Goal: Task Accomplishment & Management: Use online tool/utility

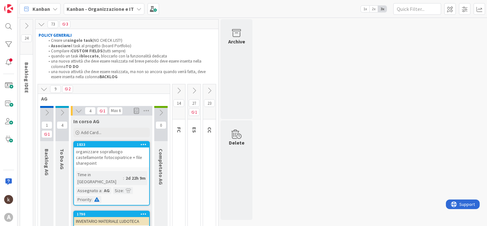
click at [179, 91] on icon at bounding box center [178, 90] width 7 height 7
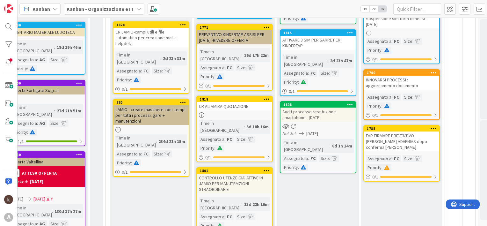
scroll to position [179, 64]
click at [348, 102] on icon at bounding box center [350, 104] width 6 height 4
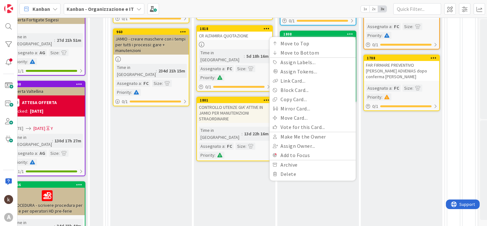
scroll to position [268, 64]
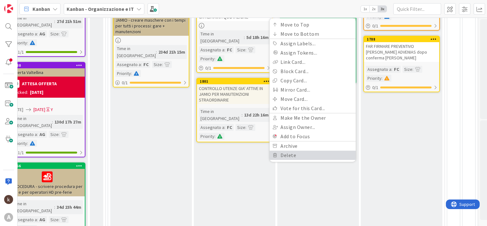
click at [290, 150] on link "Delete" at bounding box center [313, 154] width 86 height 9
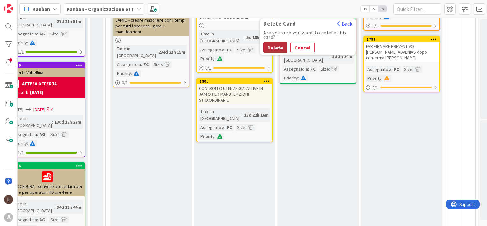
click at [272, 42] on button "Delete" at bounding box center [275, 47] width 24 height 11
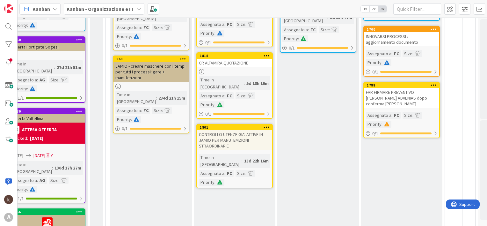
scroll to position [218, 64]
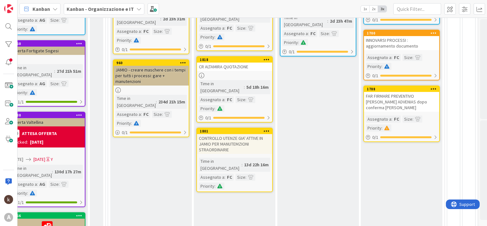
click at [215, 62] on div "CR ALTAMIRA QUOTAZIONE" at bounding box center [234, 66] width 75 height 8
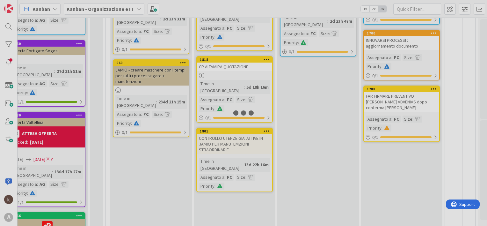
click at [215, 54] on div at bounding box center [243, 113] width 487 height 226
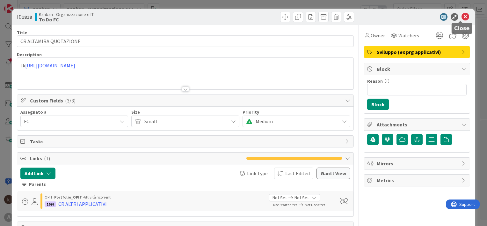
click at [462, 17] on icon at bounding box center [466, 17] width 8 height 8
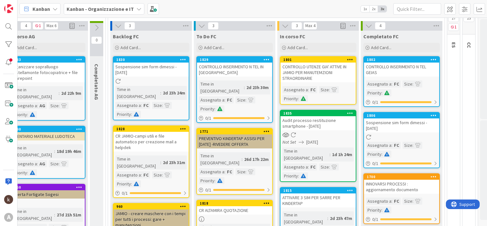
scroll to position [74, 64]
